Goal: Obtain resource: Download file/media

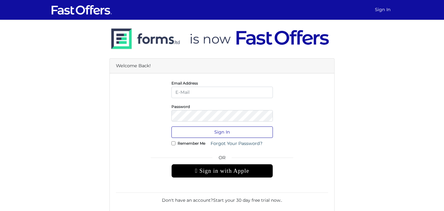
type input "[EMAIL_ADDRESS][DOMAIN_NAME]"
click at [225, 131] on button "Sign In" at bounding box center [221, 131] width 101 height 11
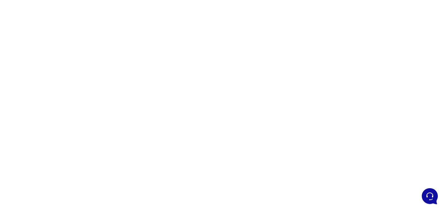
scroll to position [22, 0]
click at [321, 46] on div at bounding box center [222, 151] width 444 height 308
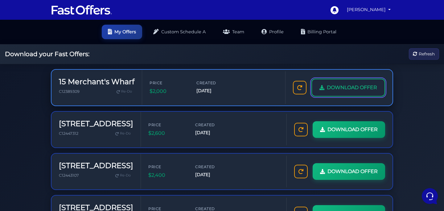
click at [341, 87] on span "DOWNLOAD OFFER" at bounding box center [352, 87] width 50 height 8
